Goal: Use online tool/utility: Utilize a website feature to perform a specific function

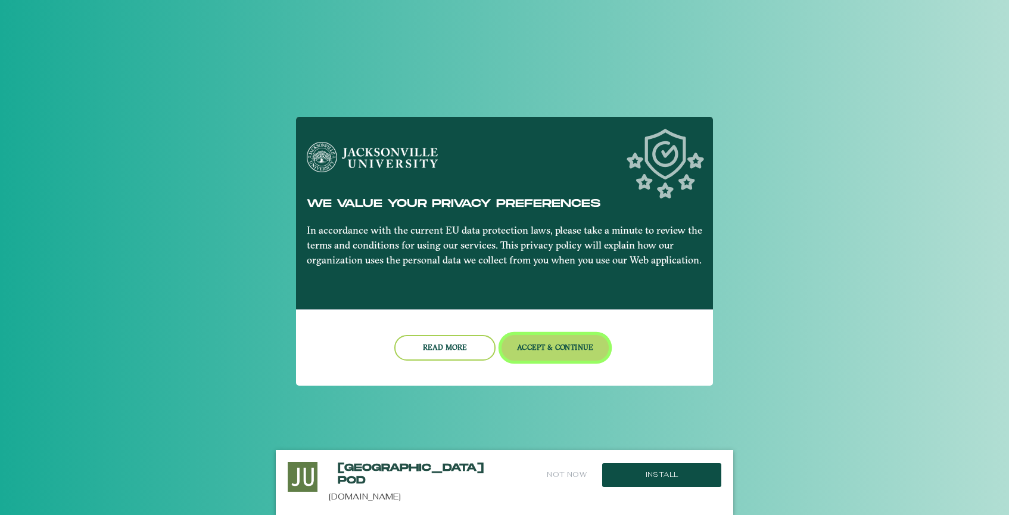
click at [539, 348] on button "Accept & Continue" at bounding box center [556, 348] width 108 height 26
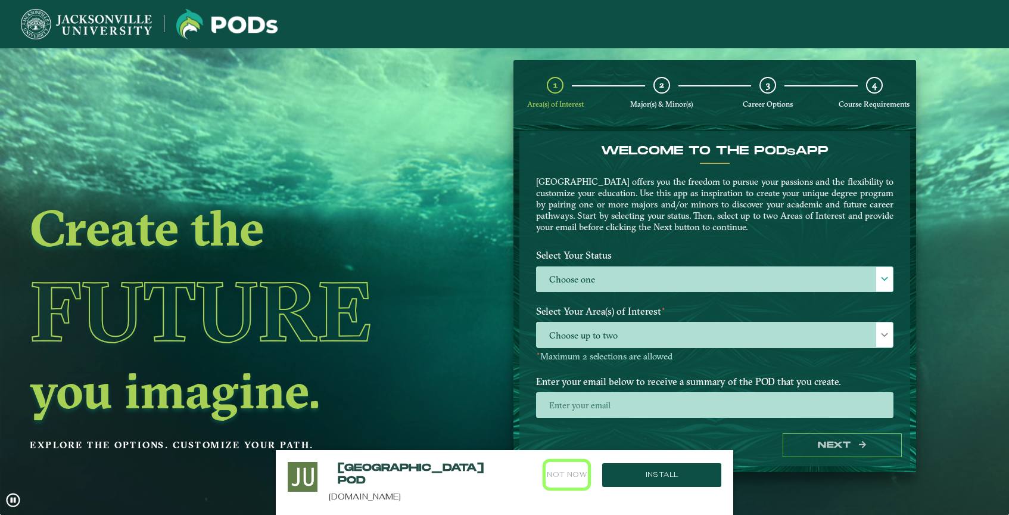
click at [575, 476] on button "Not Now" at bounding box center [567, 475] width 42 height 26
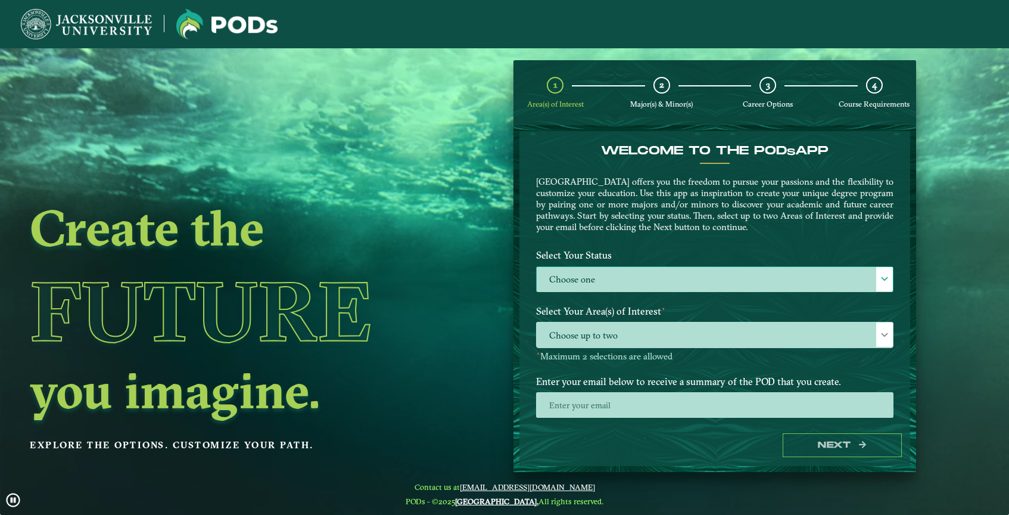
click at [638, 273] on label "Choose one" at bounding box center [715, 280] width 356 height 26
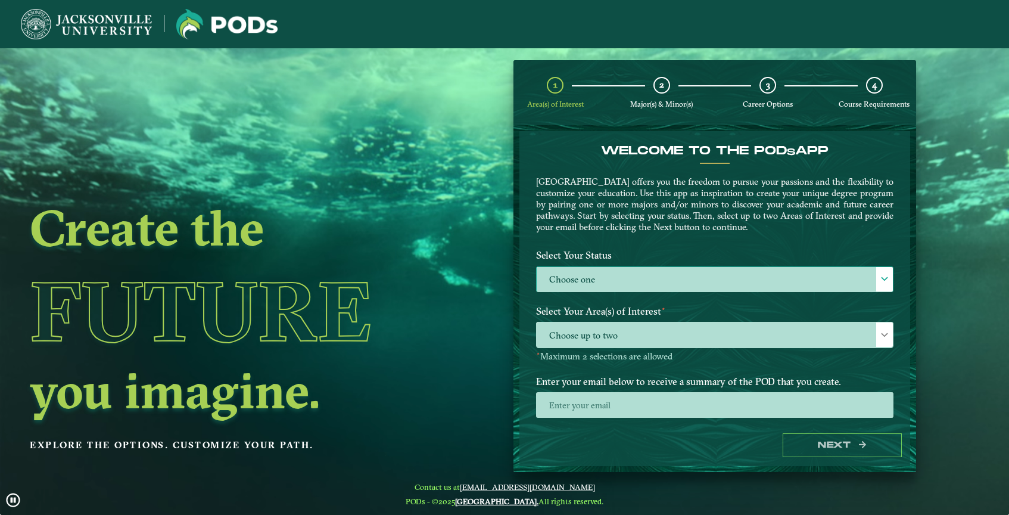
scroll to position [7, 49]
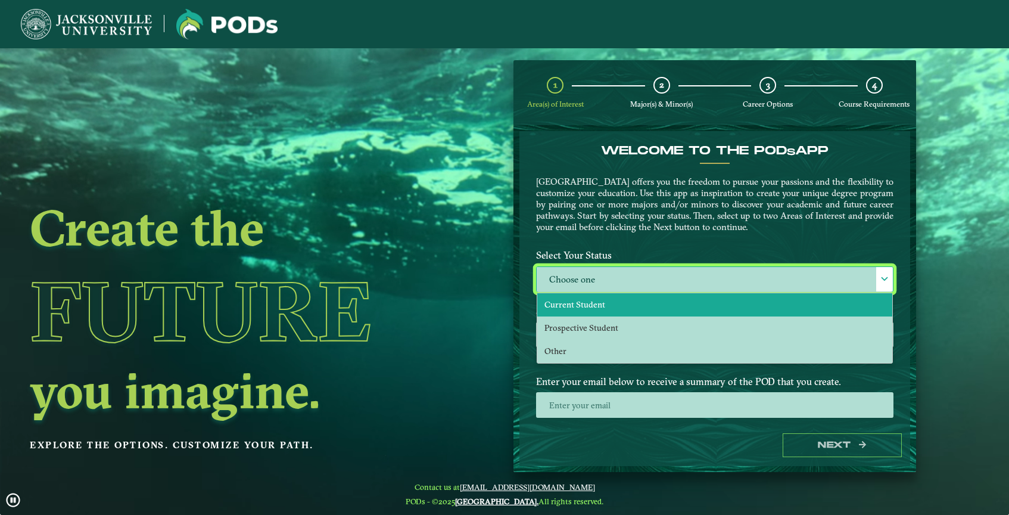
click at [628, 311] on li "Current Student" at bounding box center [714, 304] width 355 height 23
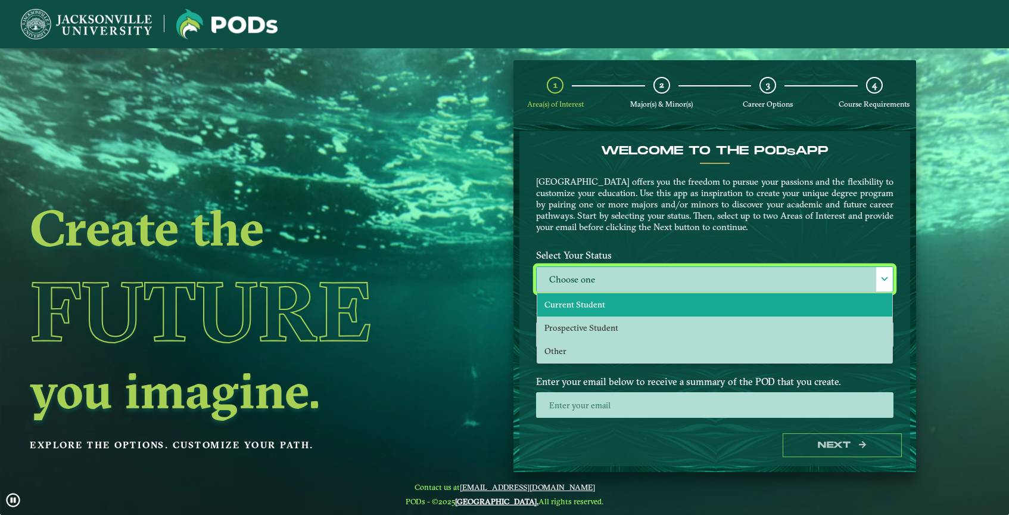
select select "[object Object]"
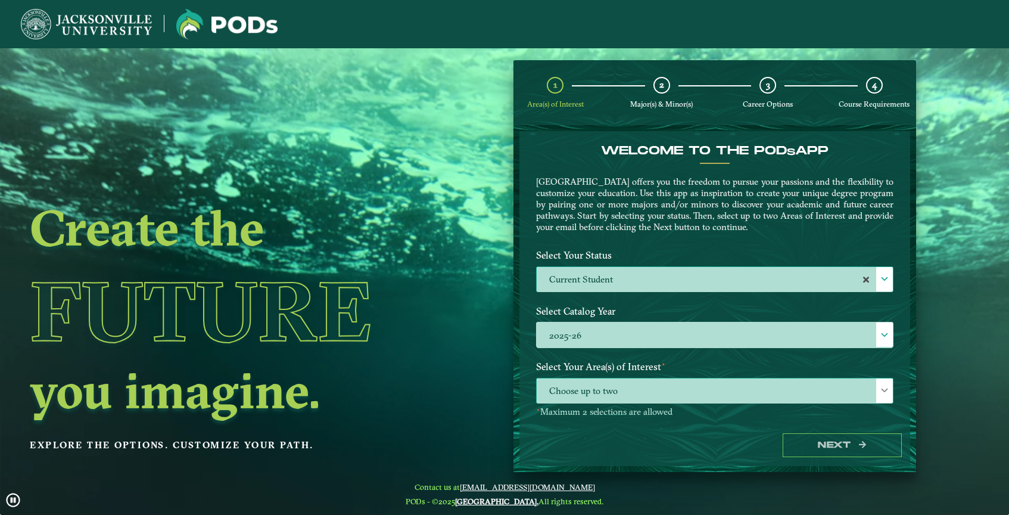
click at [637, 387] on span "Choose up to two" at bounding box center [715, 391] width 356 height 26
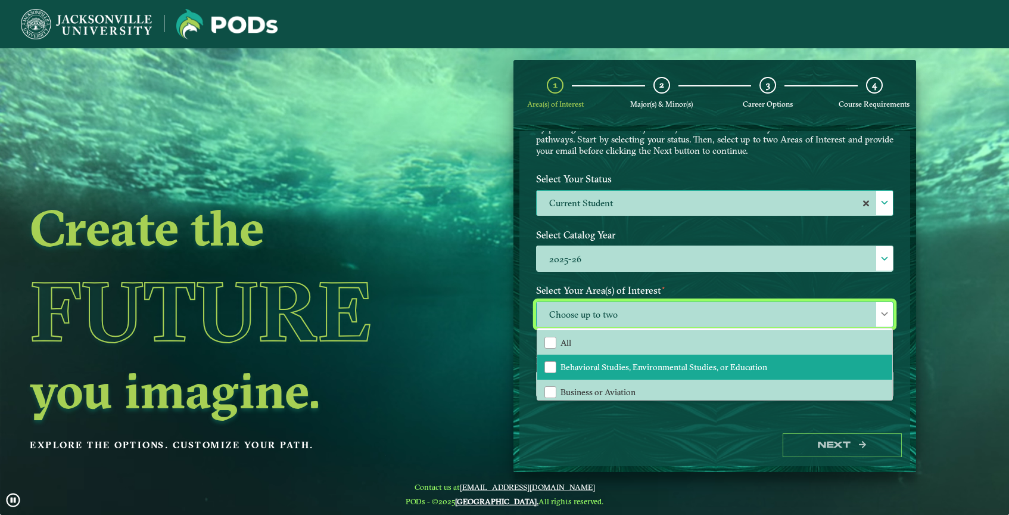
scroll to position [8, 0]
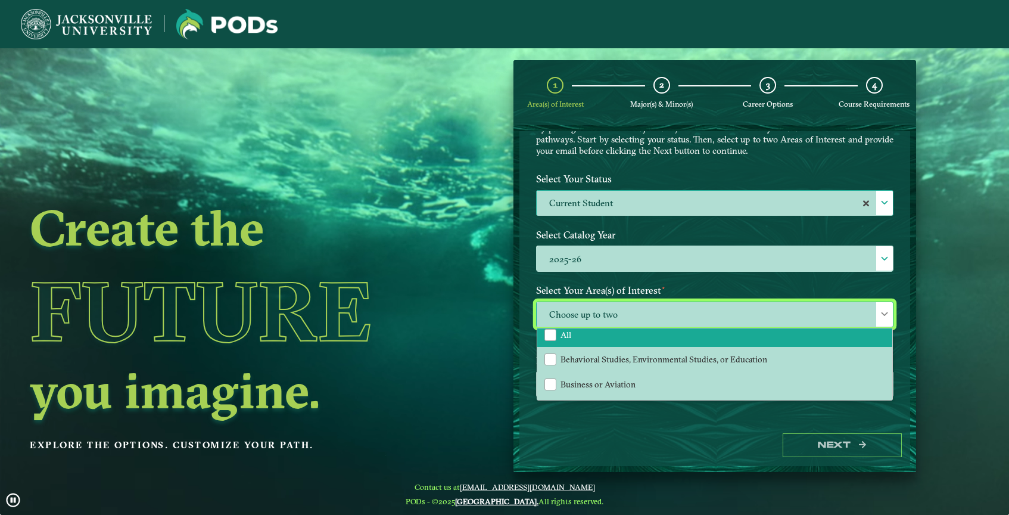
click at [600, 334] on li "All" at bounding box center [714, 334] width 355 height 25
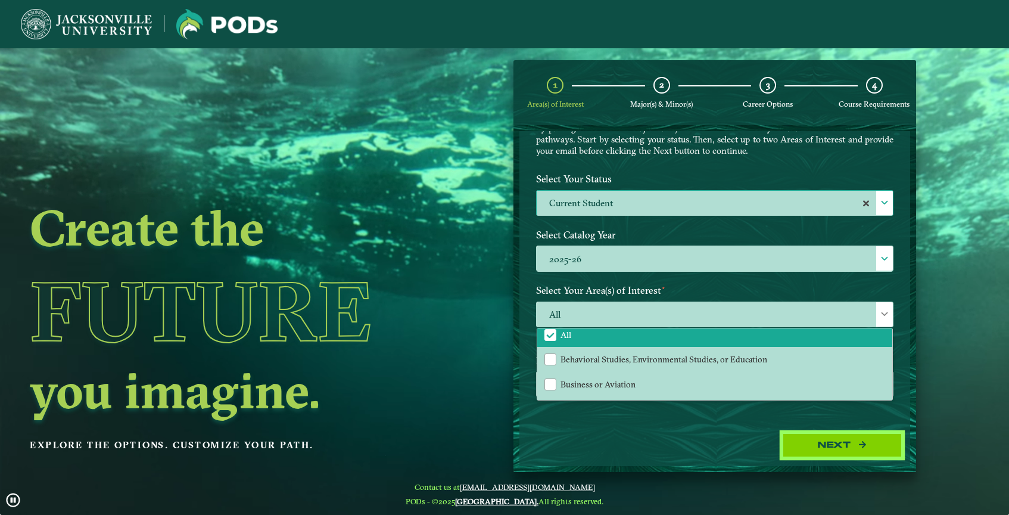
click at [859, 454] on button "Next" at bounding box center [842, 445] width 119 height 24
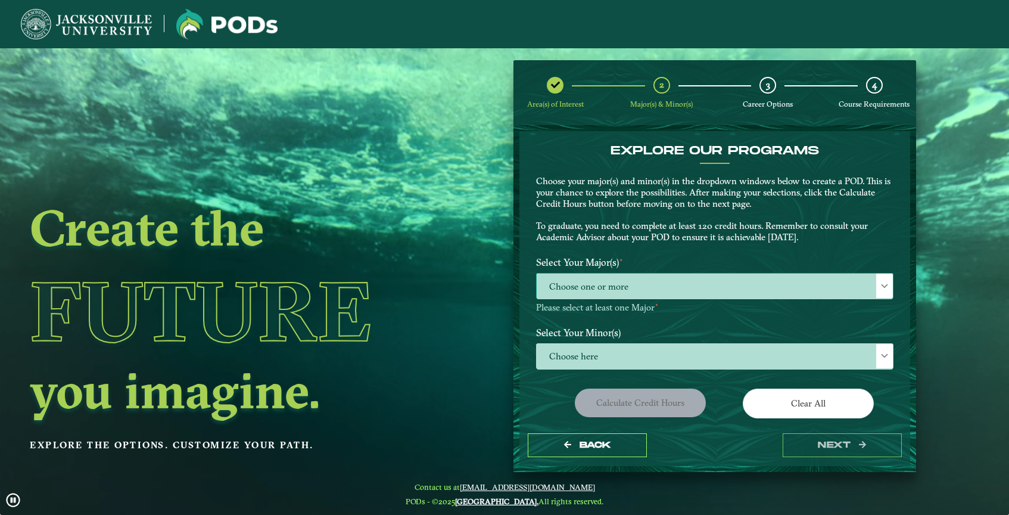
click at [881, 287] on span at bounding box center [885, 286] width 8 height 8
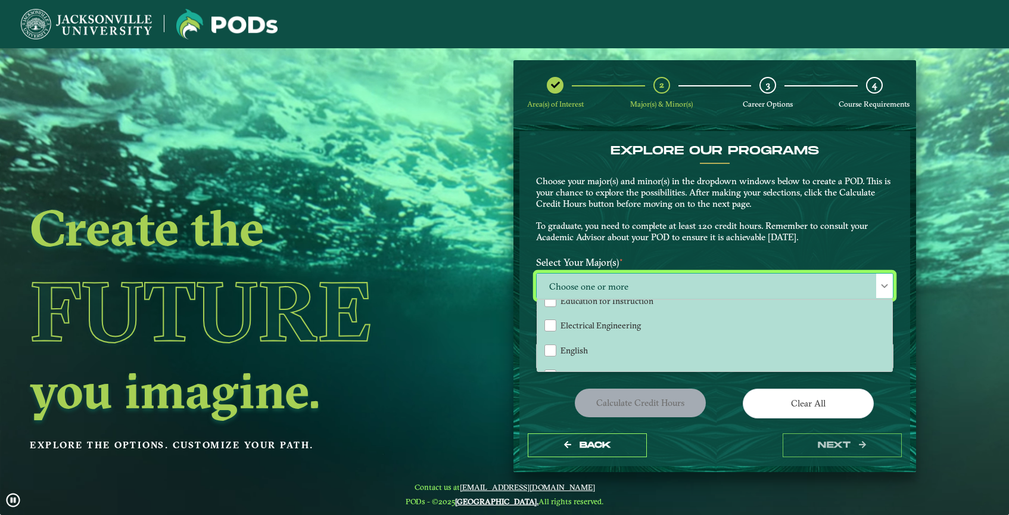
scroll to position [518, 0]
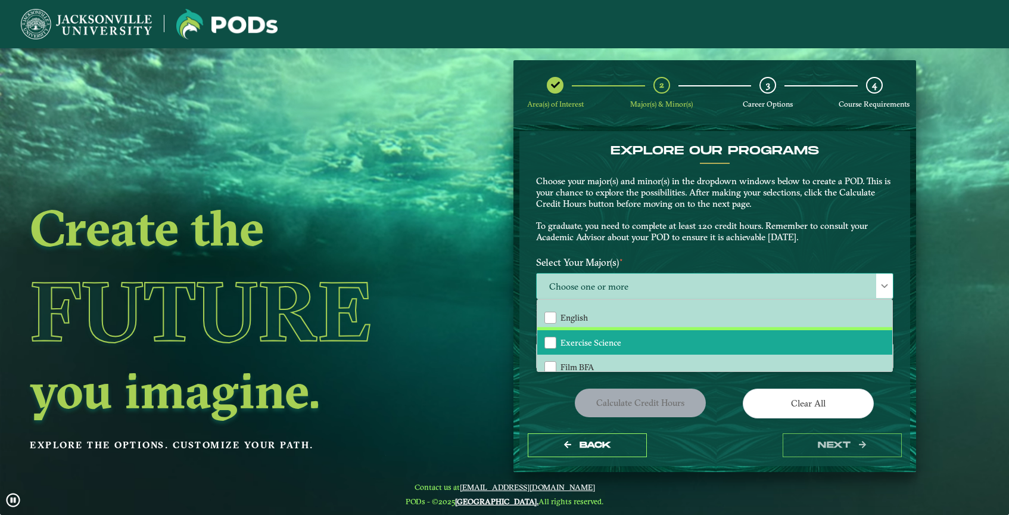
click at [736, 332] on li "Exercise Science" at bounding box center [714, 342] width 355 height 25
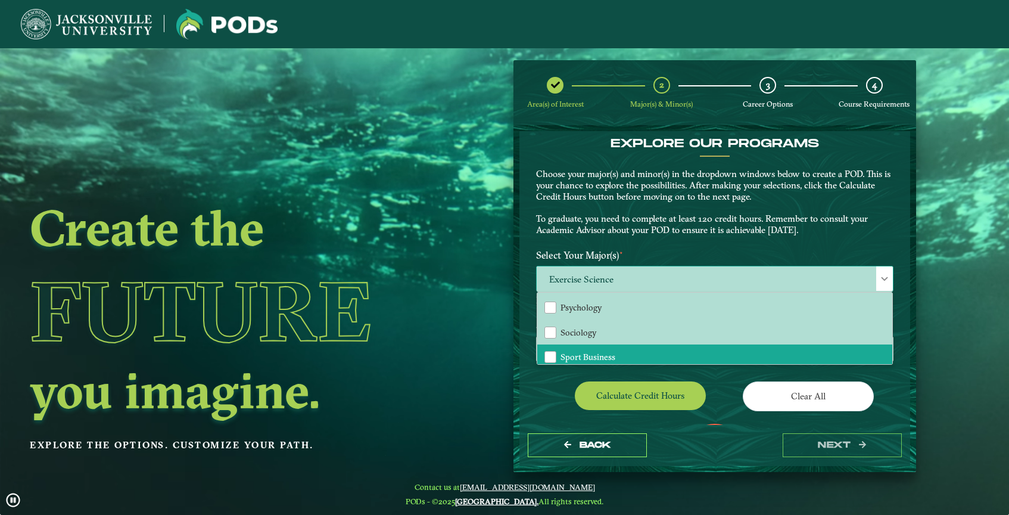
scroll to position [993, 0]
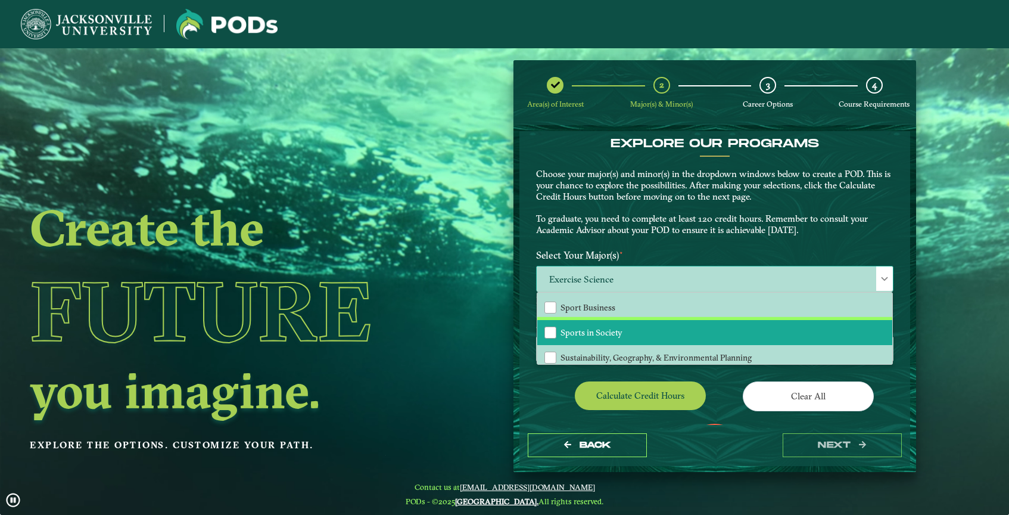
click at [612, 325] on li "Sports in Society" at bounding box center [714, 332] width 355 height 25
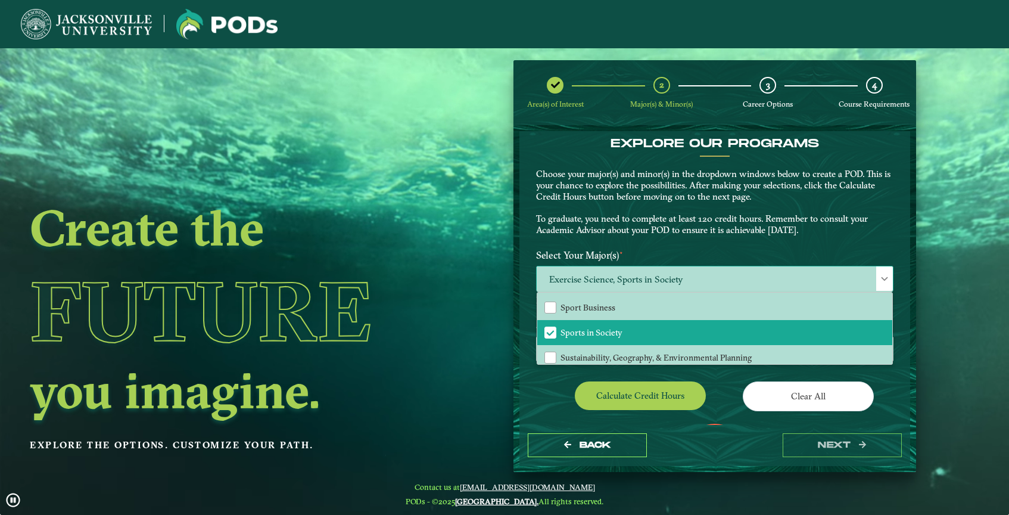
click at [881, 279] on span at bounding box center [885, 279] width 8 height 8
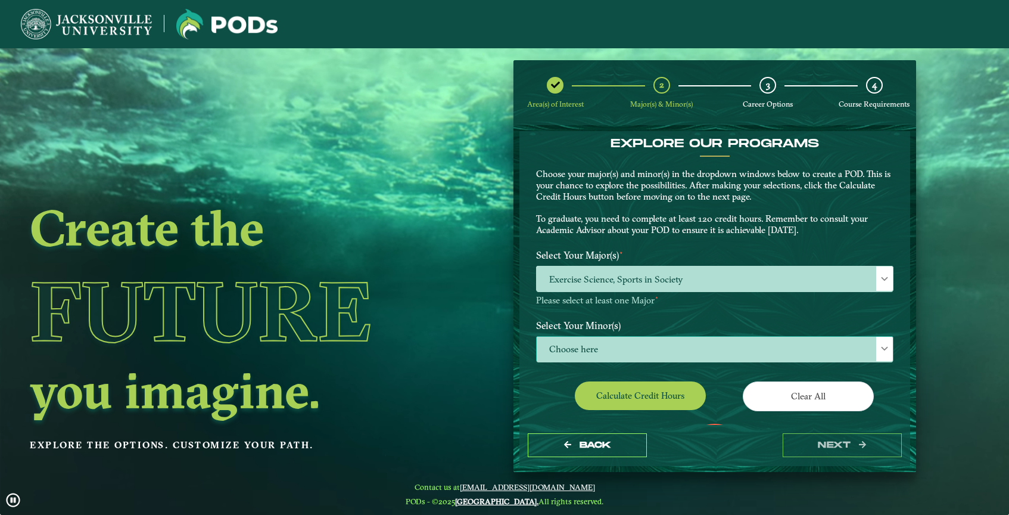
click at [835, 348] on span "Choose here" at bounding box center [715, 350] width 356 height 26
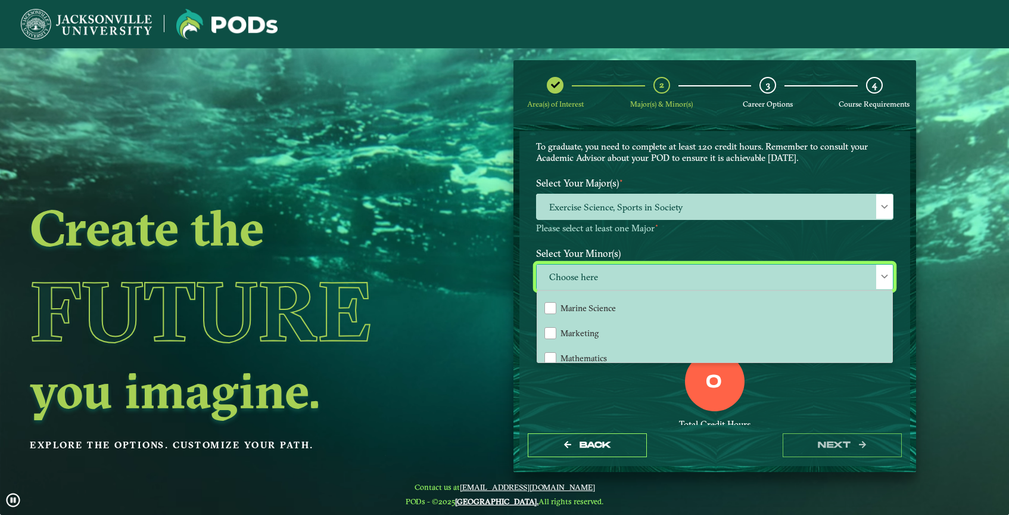
scroll to position [820, 0]
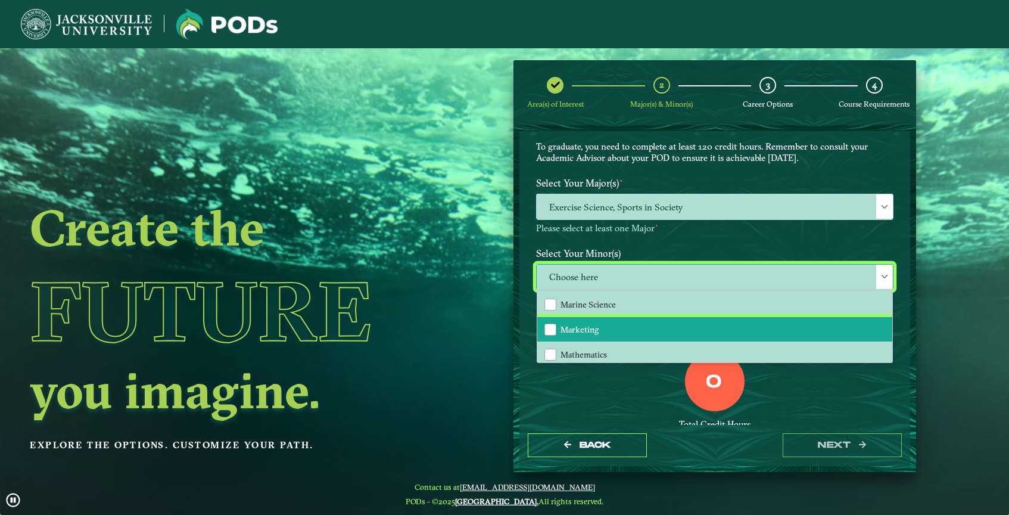
click at [777, 324] on li "Marketing" at bounding box center [714, 329] width 355 height 25
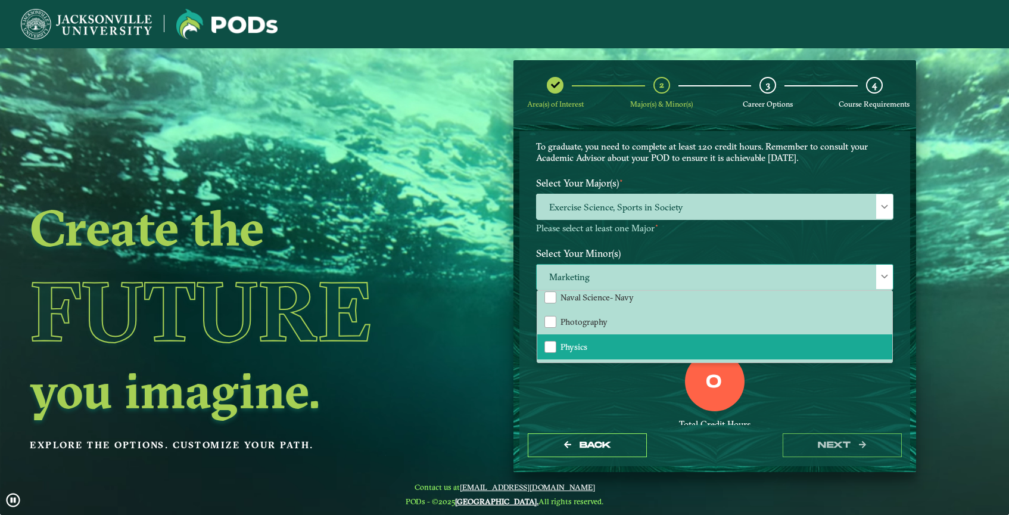
scroll to position [946, 0]
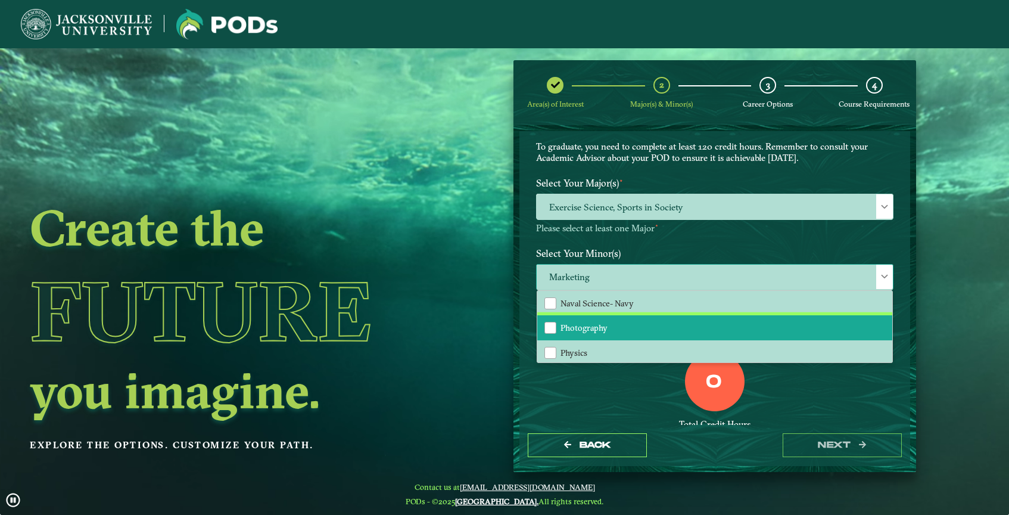
click at [771, 319] on li "Photography" at bounding box center [714, 327] width 355 height 25
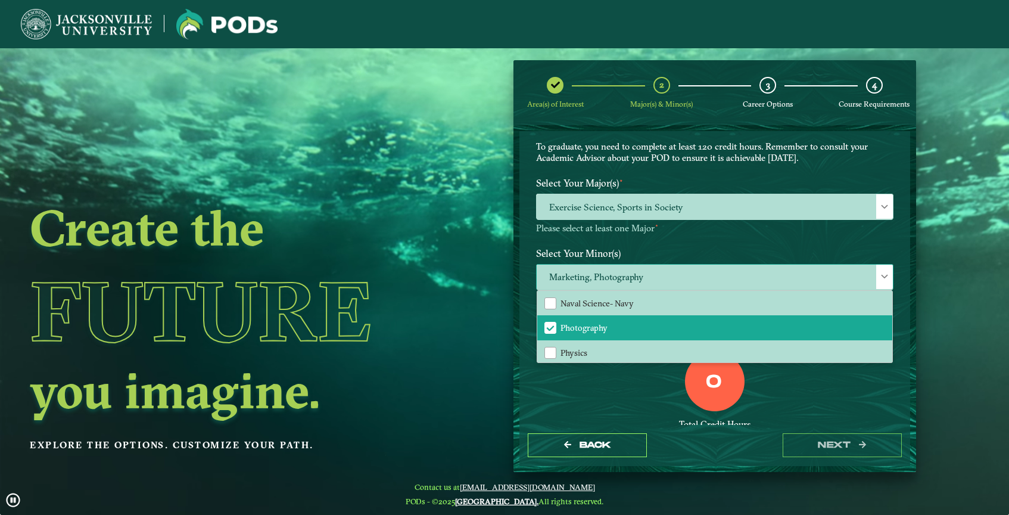
click at [876, 276] on div at bounding box center [884, 277] width 17 height 24
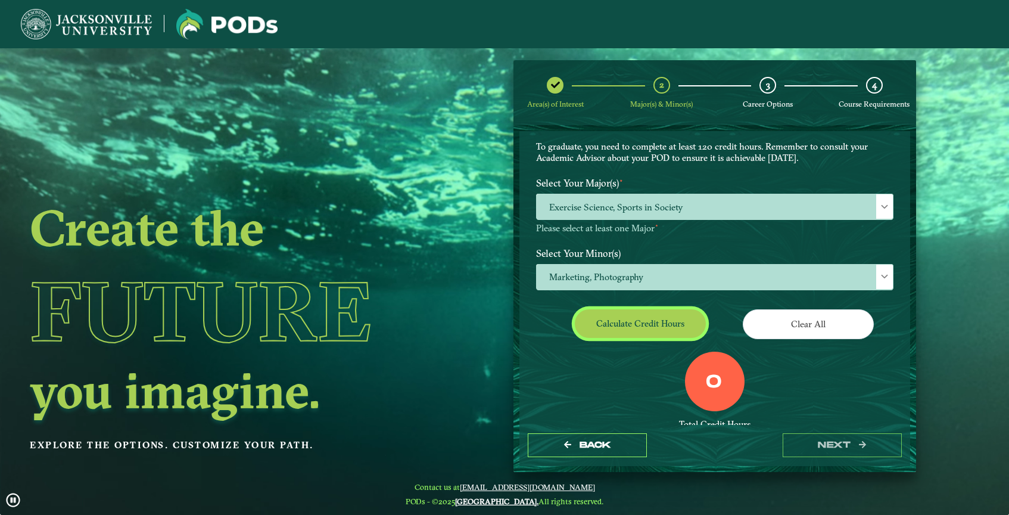
click at [671, 324] on button "Calculate credit hours" at bounding box center [640, 323] width 131 height 28
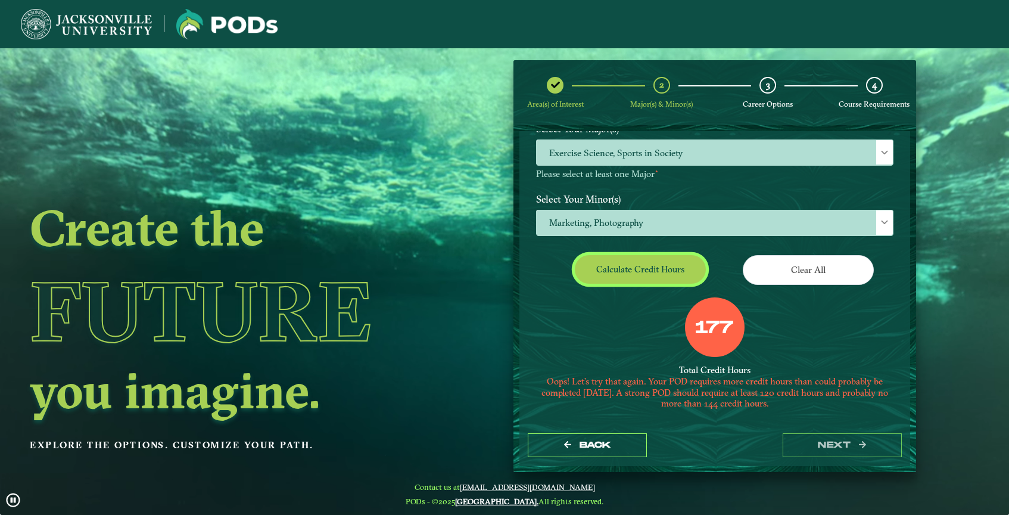
scroll to position [150, 0]
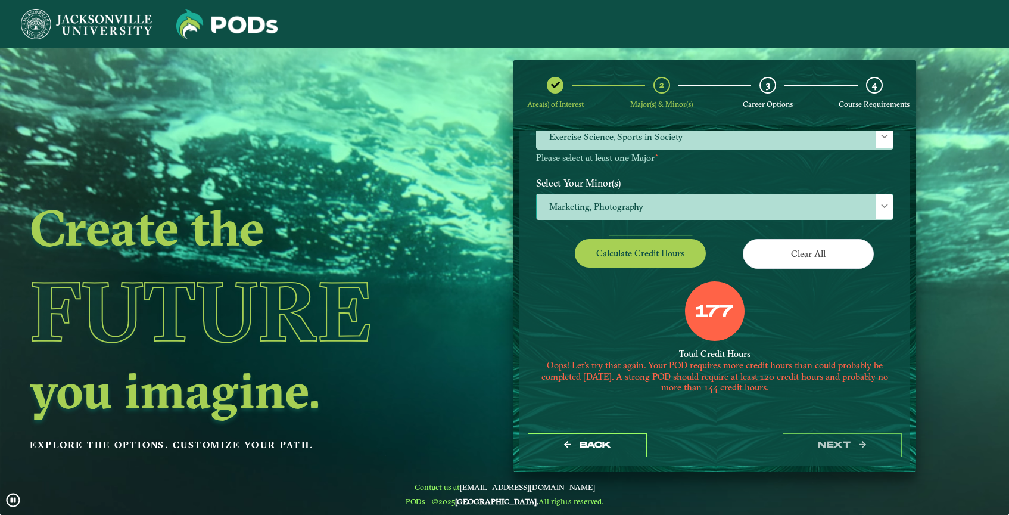
click at [664, 201] on span "Marketing, Photography" at bounding box center [715, 207] width 356 height 26
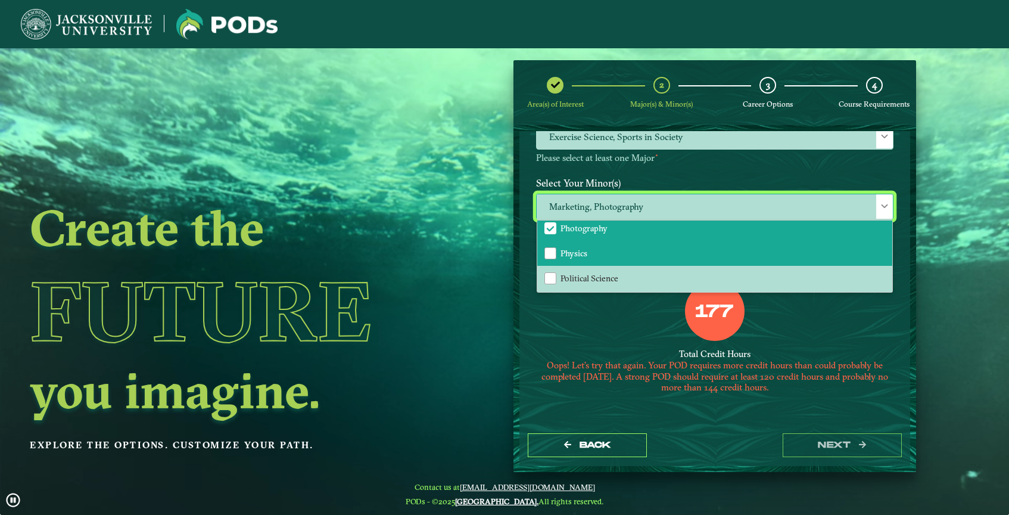
scroll to position [942, 0]
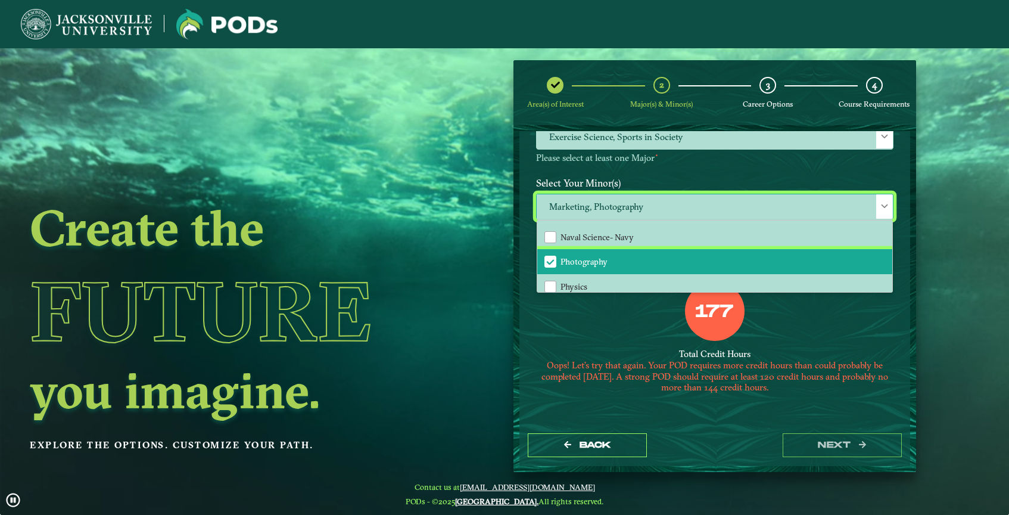
click at [548, 256] on span "Photography" at bounding box center [550, 261] width 11 height 11
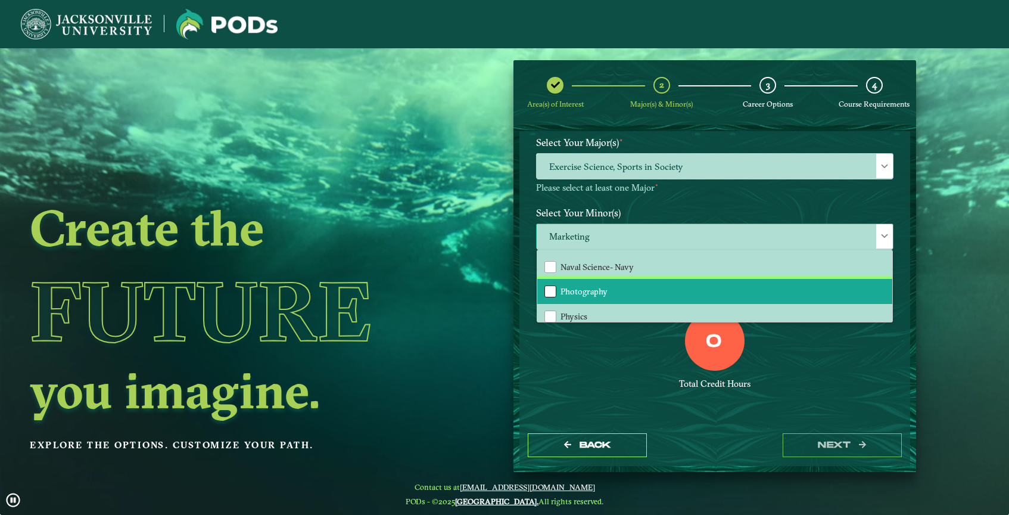
scroll to position [119, 0]
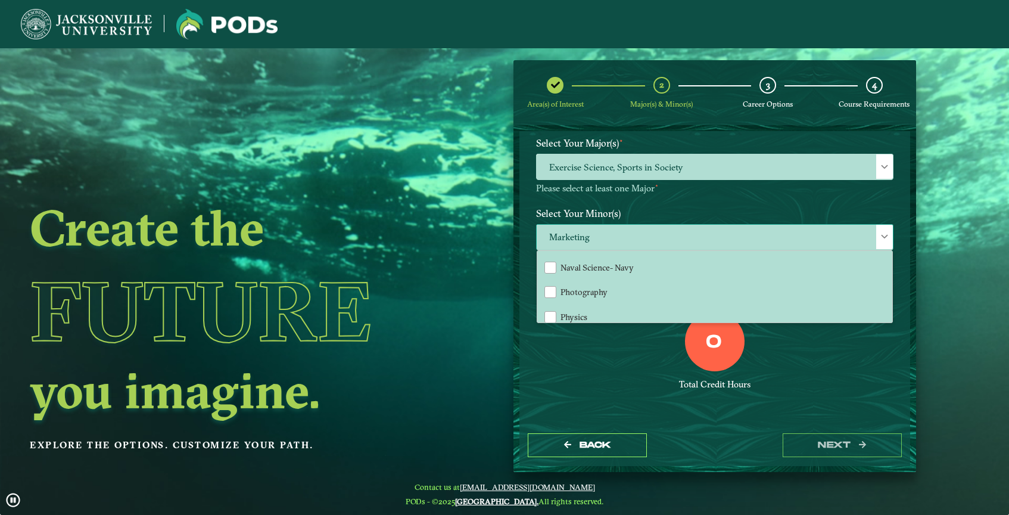
click at [876, 240] on div at bounding box center [884, 237] width 17 height 24
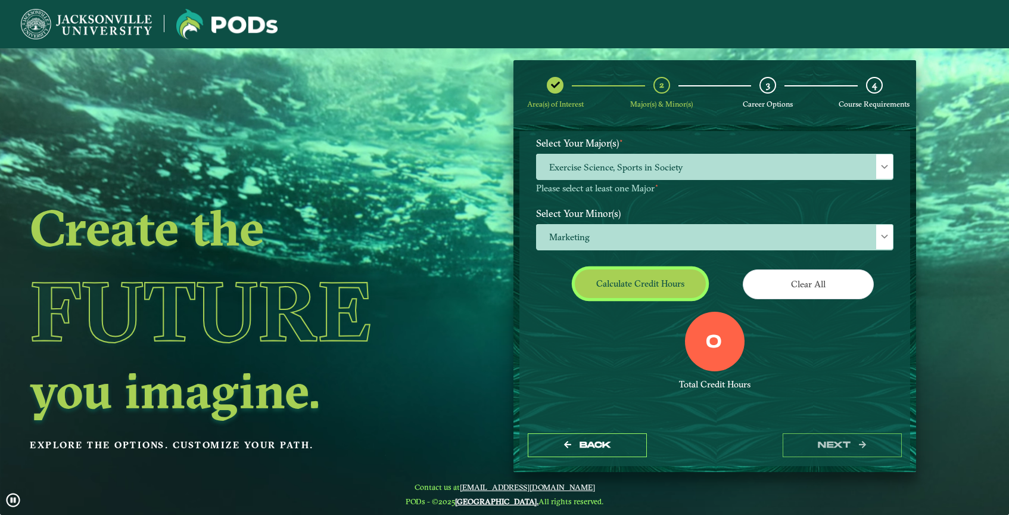
click at [656, 280] on button "Calculate credit hours" at bounding box center [640, 283] width 131 height 28
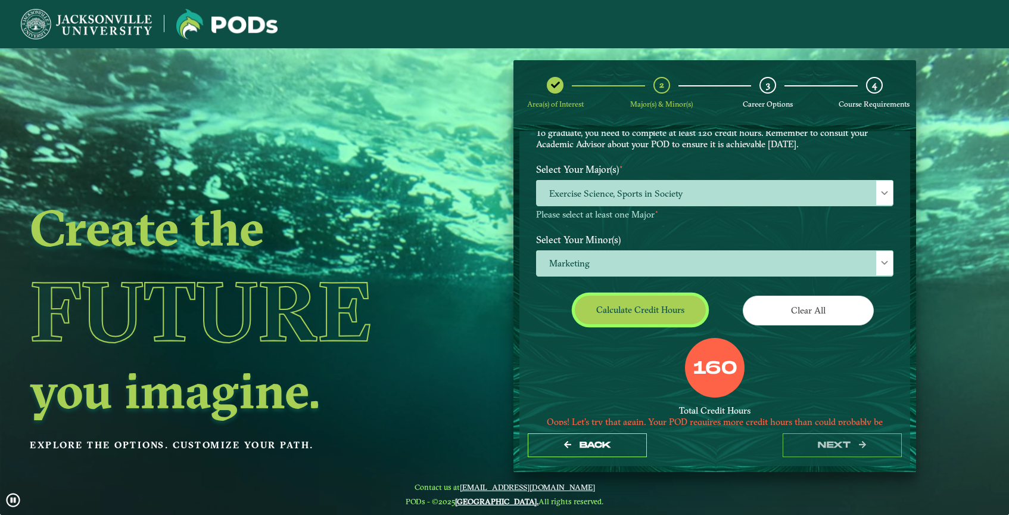
scroll to position [84, 0]
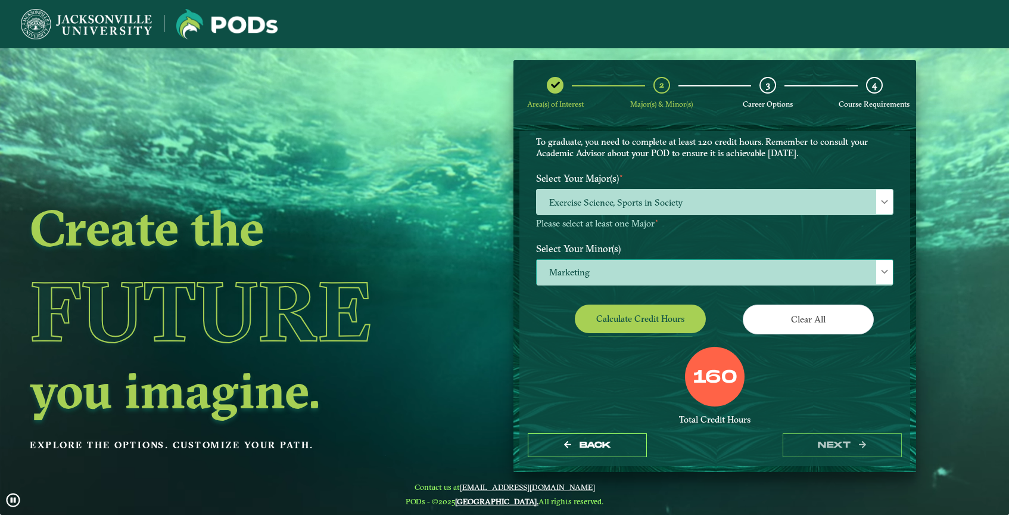
click at [653, 281] on span "Marketing" at bounding box center [715, 273] width 356 height 26
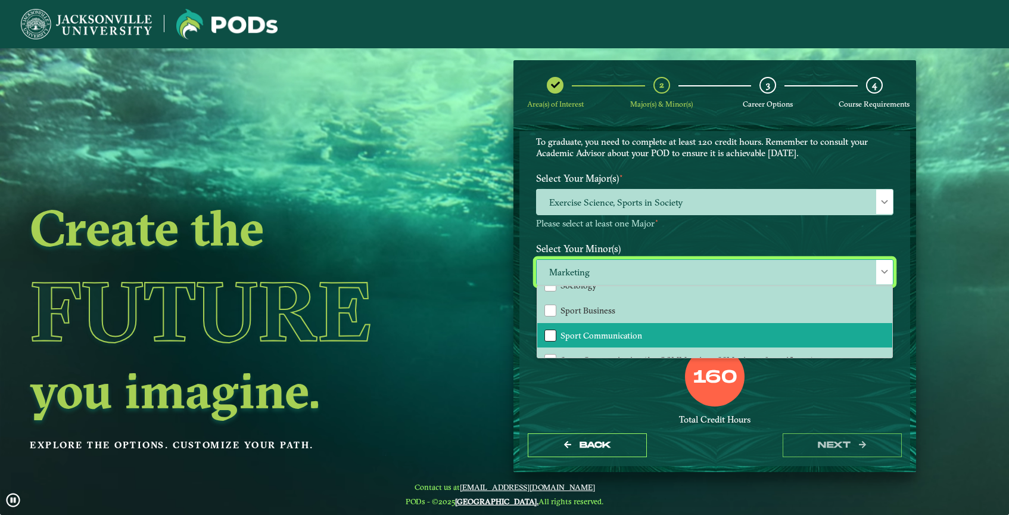
scroll to position [1159, 0]
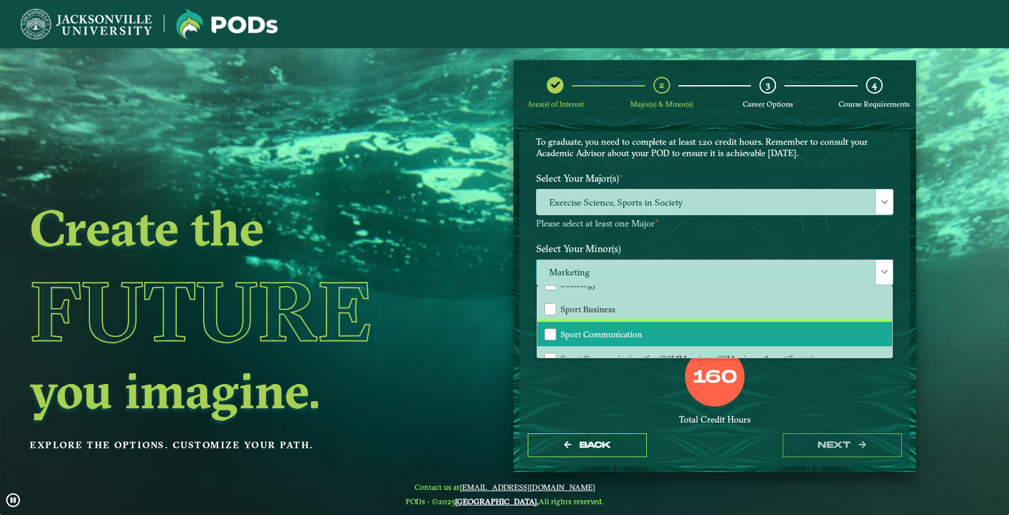
click at [627, 329] on span "Sport Communication" at bounding box center [602, 334] width 82 height 11
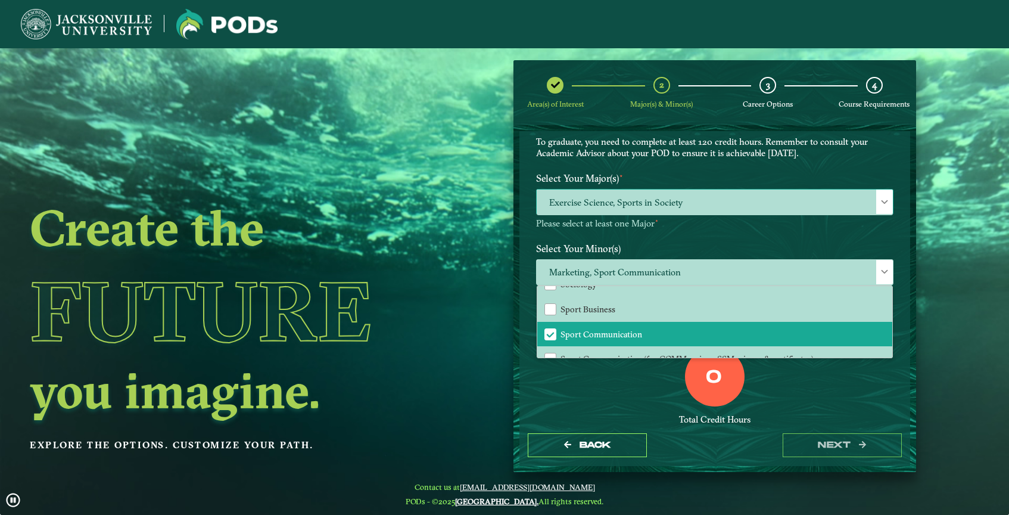
click at [775, 192] on span "Exercise Science, Sports in Society" at bounding box center [715, 202] width 356 height 26
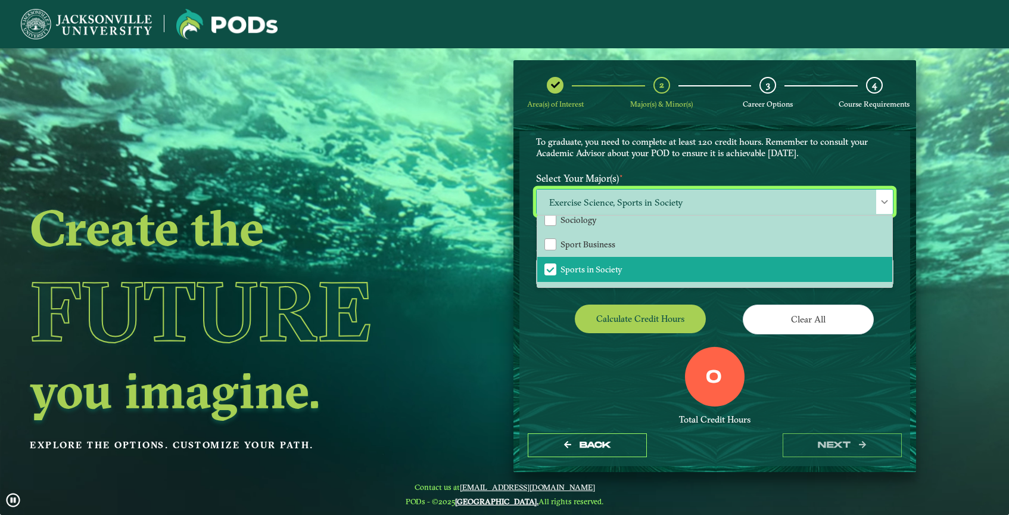
scroll to position [993, 0]
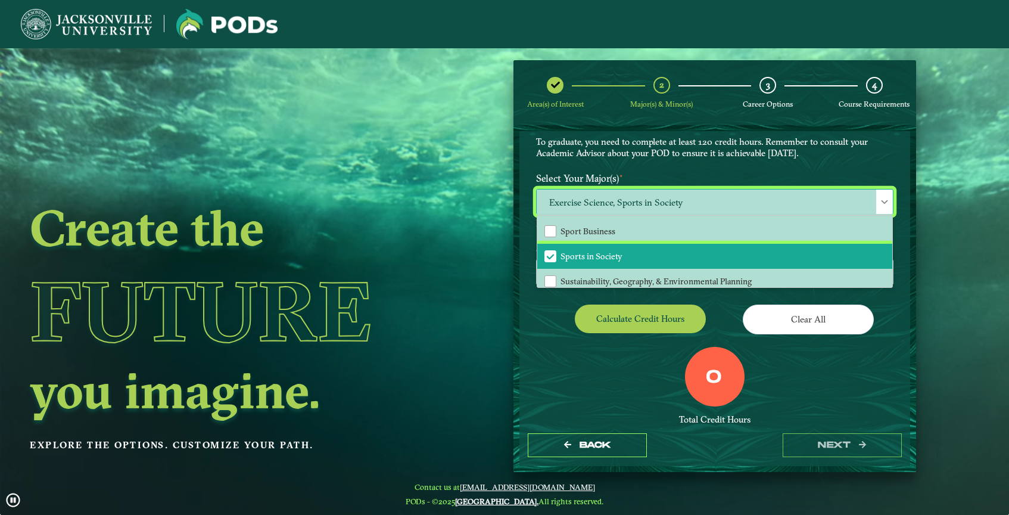
click at [670, 244] on li "Sports in Society" at bounding box center [714, 256] width 355 height 25
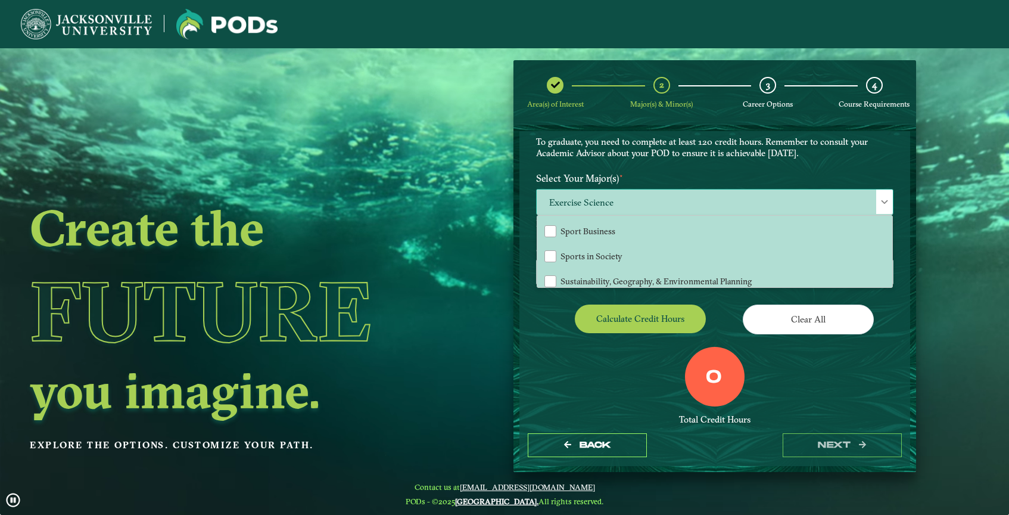
click at [808, 198] on span "Exercise Science" at bounding box center [715, 202] width 356 height 26
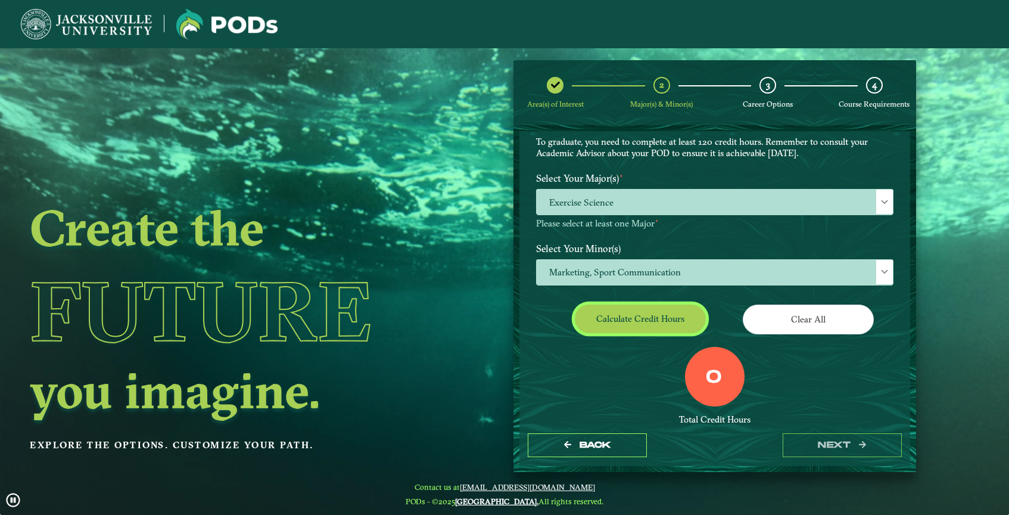
click at [652, 314] on button "Calculate credit hours" at bounding box center [640, 318] width 131 height 28
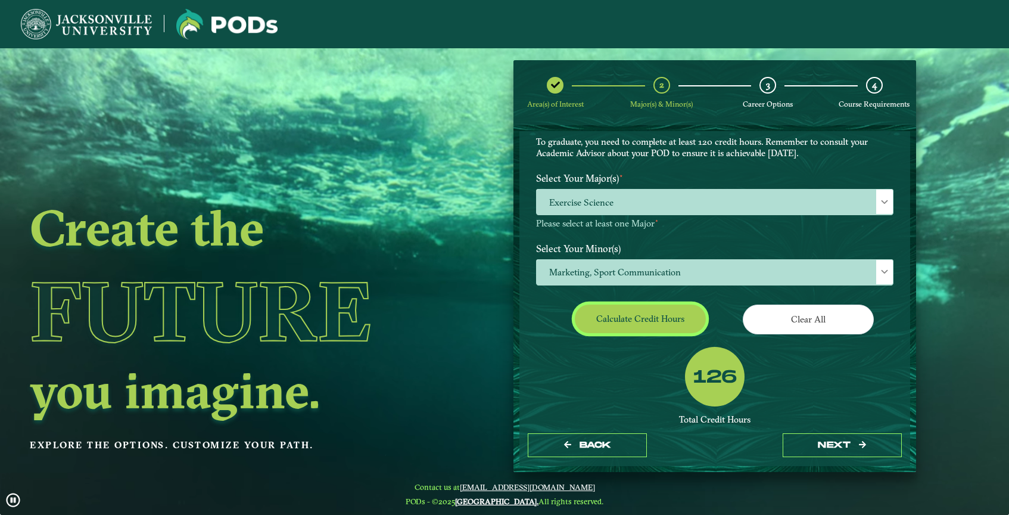
scroll to position [163, 0]
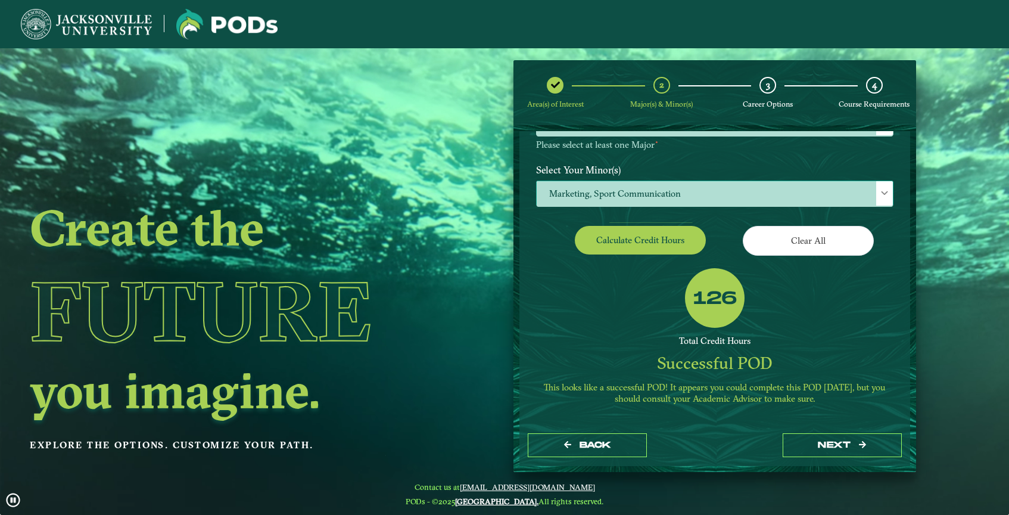
click at [738, 190] on span "Marketing, Sport Communication" at bounding box center [715, 194] width 356 height 26
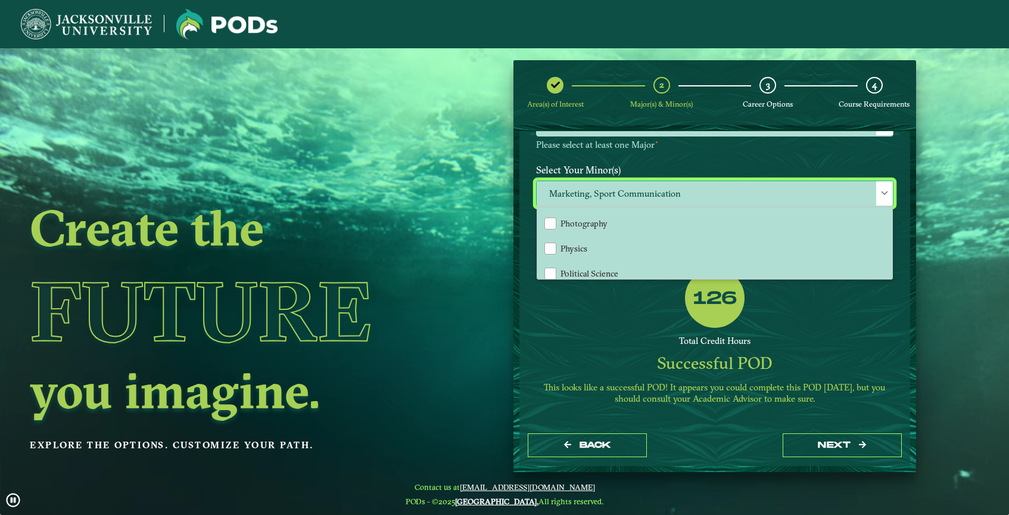
scroll to position [968, 0]
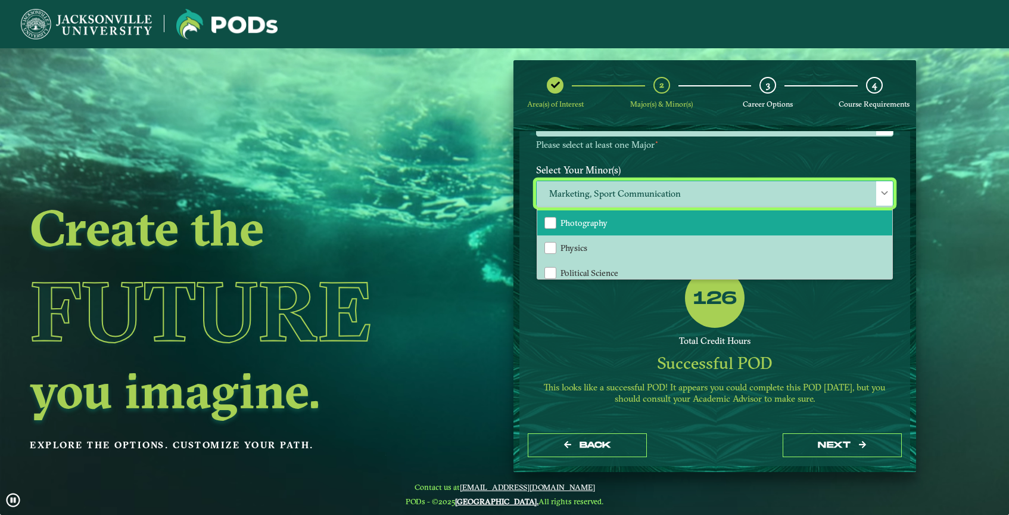
click at [700, 217] on li "Photography" at bounding box center [714, 222] width 355 height 25
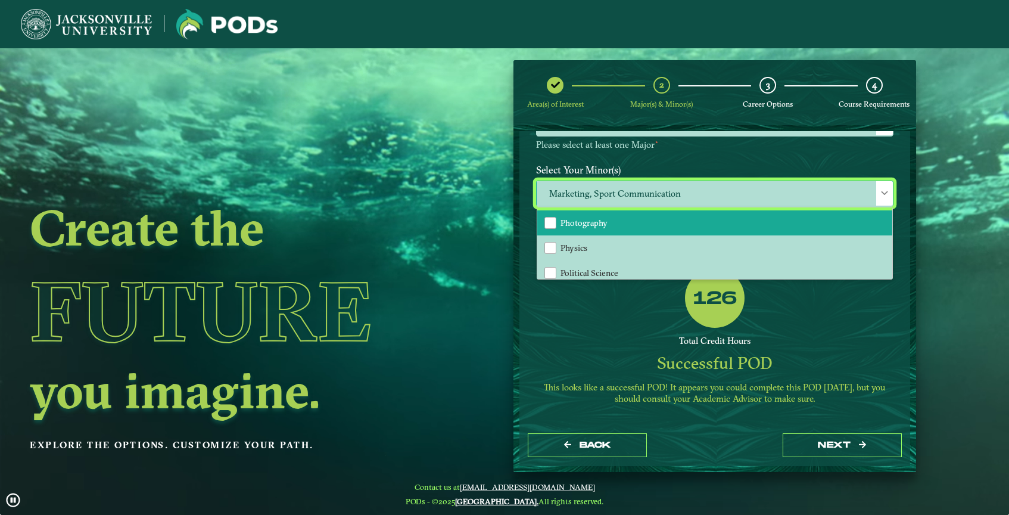
scroll to position [119, 0]
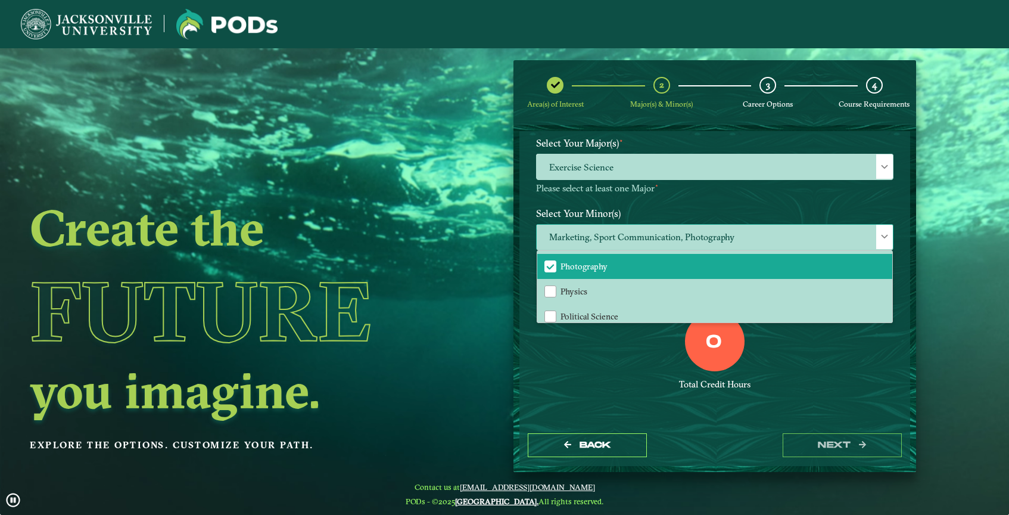
click at [884, 235] on span at bounding box center [885, 236] width 8 height 8
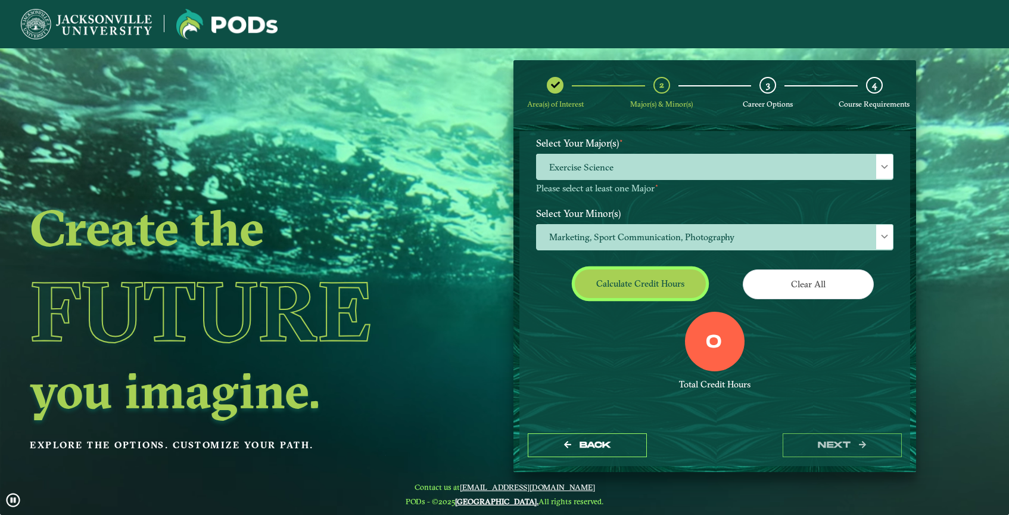
click at [669, 293] on button "Calculate credit hours" at bounding box center [640, 283] width 131 height 28
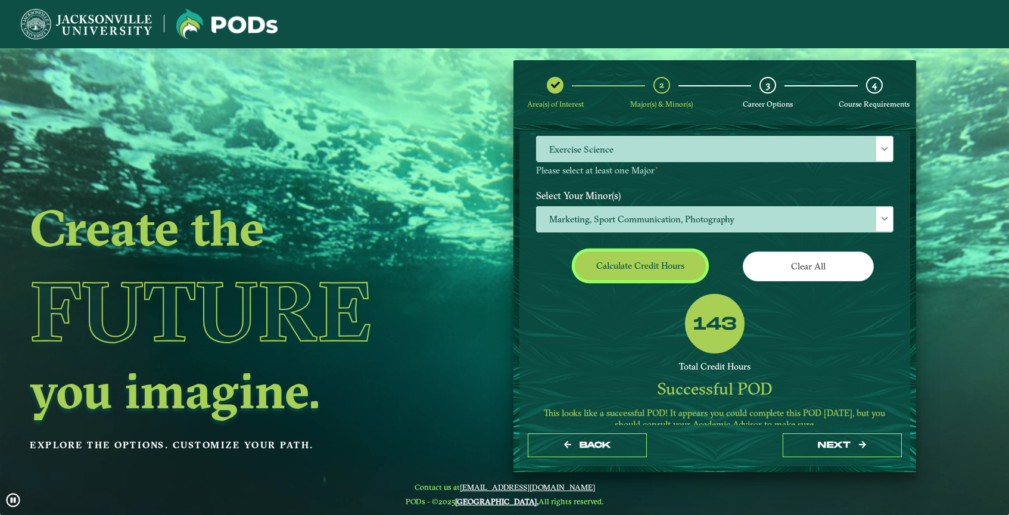
scroll to position [149, 0]
